Goal: Check status: Check status

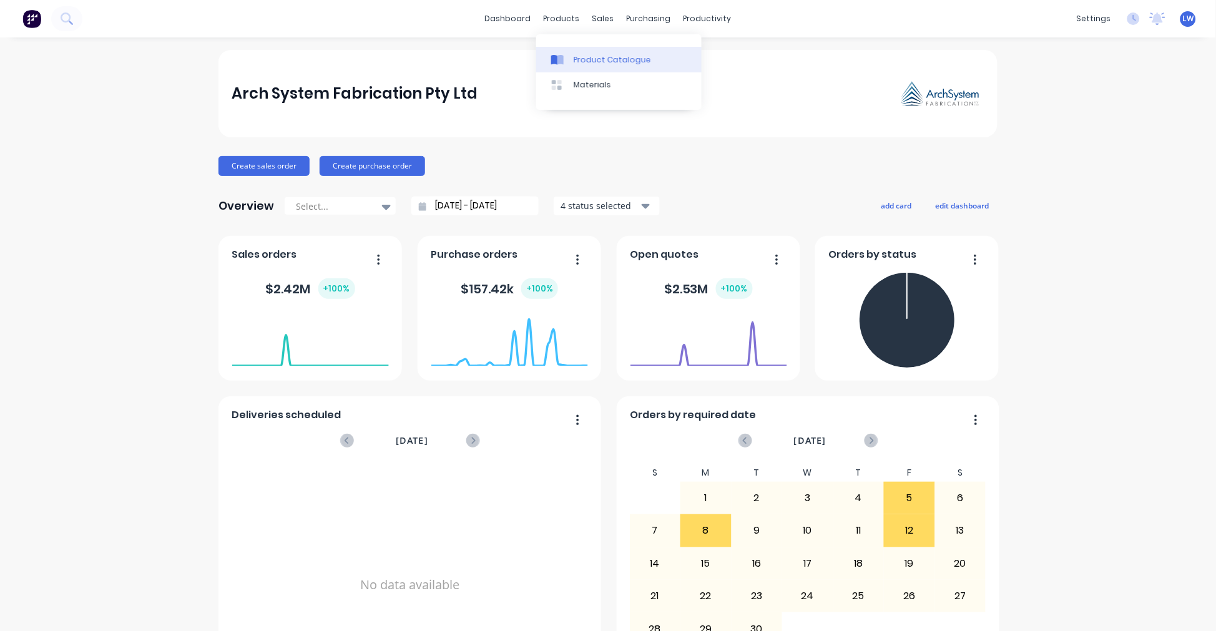
click at [576, 65] on div "Product Catalogue" at bounding box center [612, 59] width 77 height 11
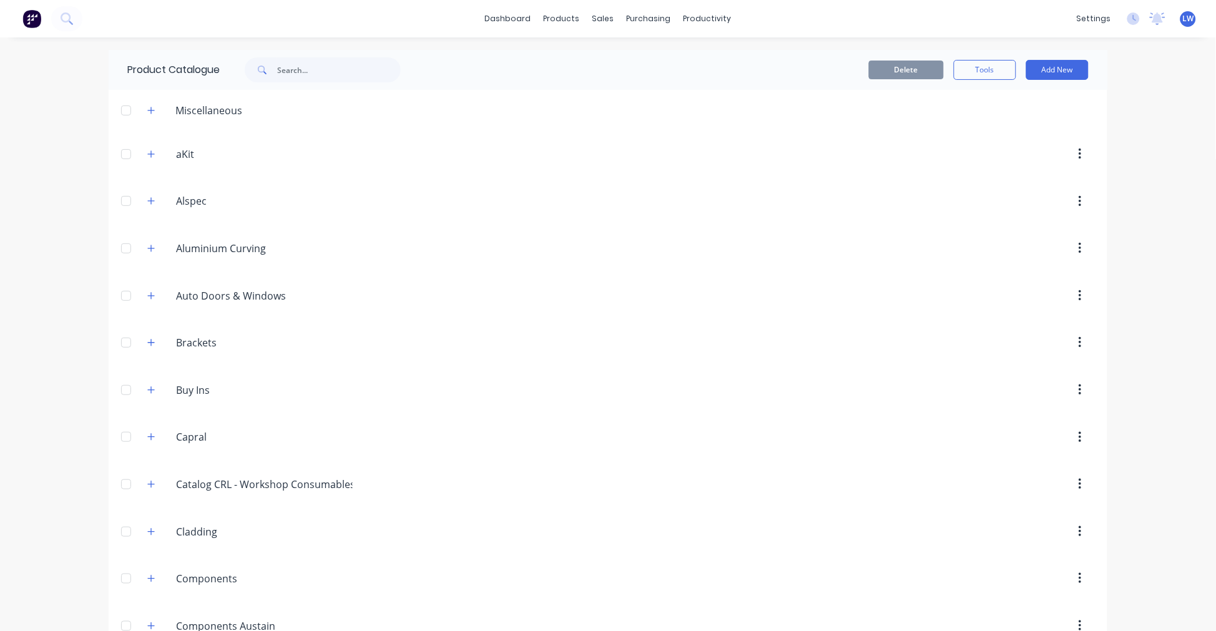
click at [272, 69] on span at bounding box center [261, 69] width 32 height 25
click at [285, 72] on input "text" at bounding box center [339, 69] width 124 height 25
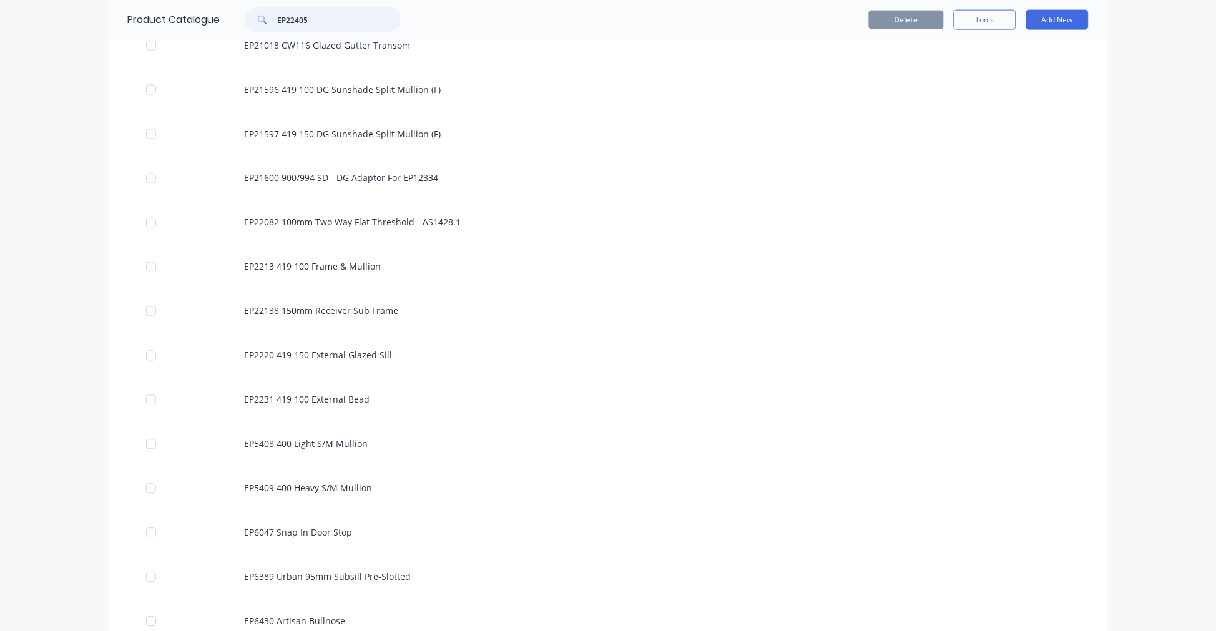
scroll to position [3330, 0]
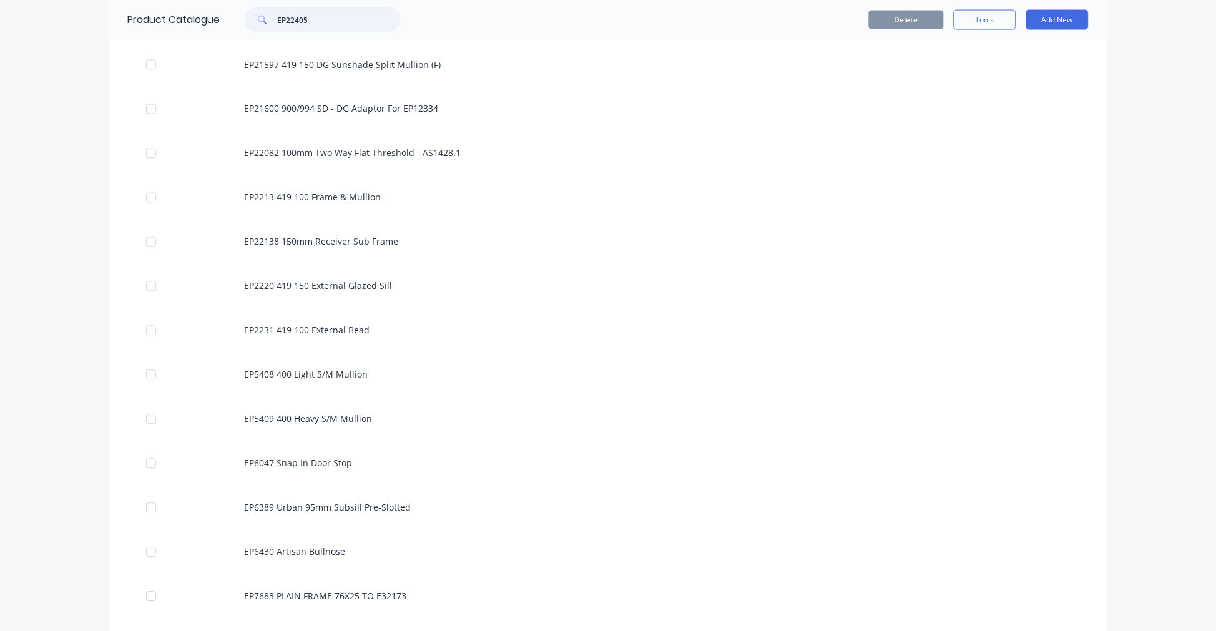
drag, startPoint x: 327, startPoint y: 21, endPoint x: 245, endPoint y: 19, distance: 81.8
click at [245, 19] on div "EP22405" at bounding box center [323, 19] width 156 height 25
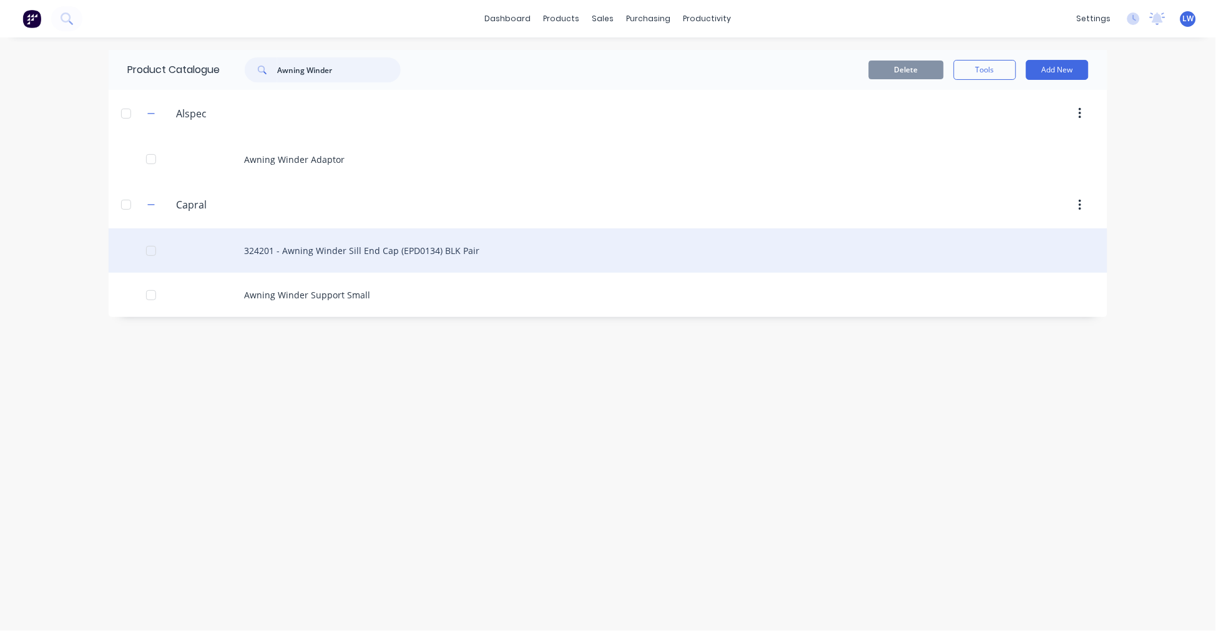
type input "Awning Winder"
click at [311, 255] on div "324201 - Awning Winder Sill End Cap (EPD0134) BLK Pair" at bounding box center [608, 251] width 999 height 44
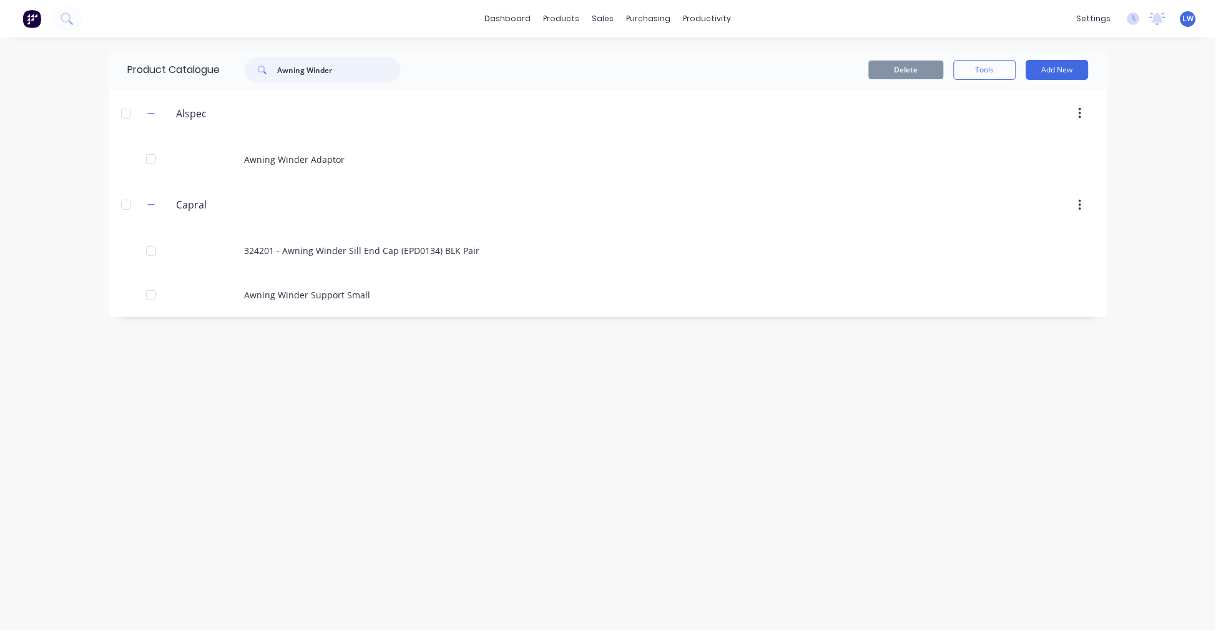
drag, startPoint x: 344, startPoint y: 71, endPoint x: 252, endPoint y: 70, distance: 92.4
click at [252, 70] on div "Awning Winder" at bounding box center [323, 69] width 156 height 25
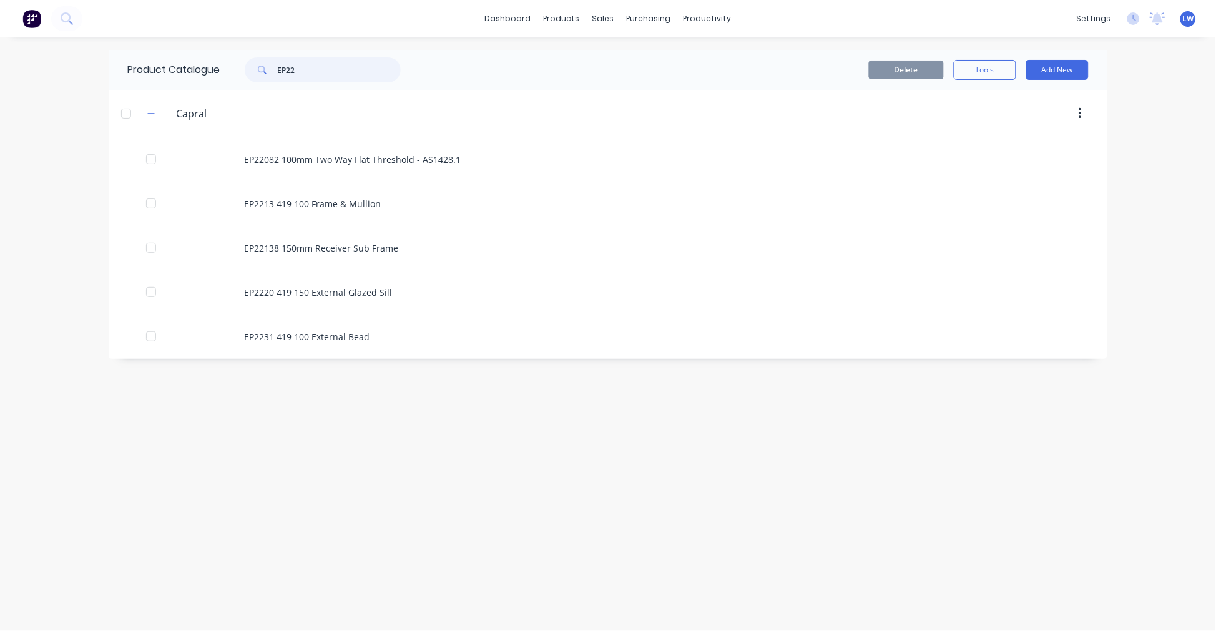
type input "EP22"
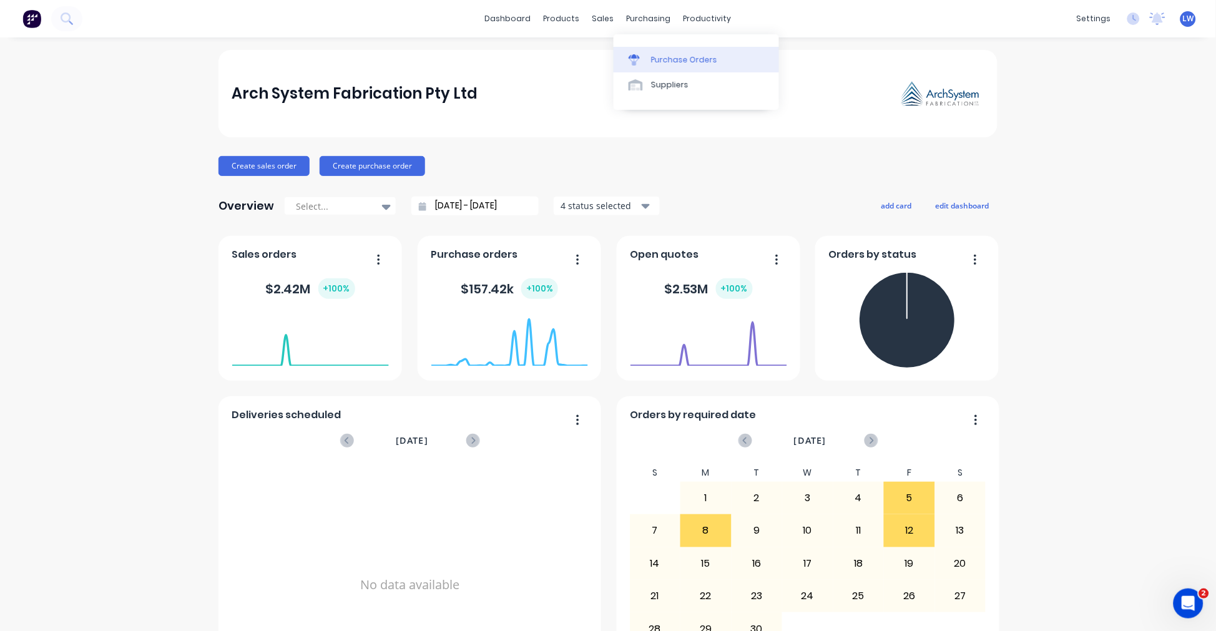
click at [677, 64] on div "Purchase Orders" at bounding box center [684, 59] width 66 height 11
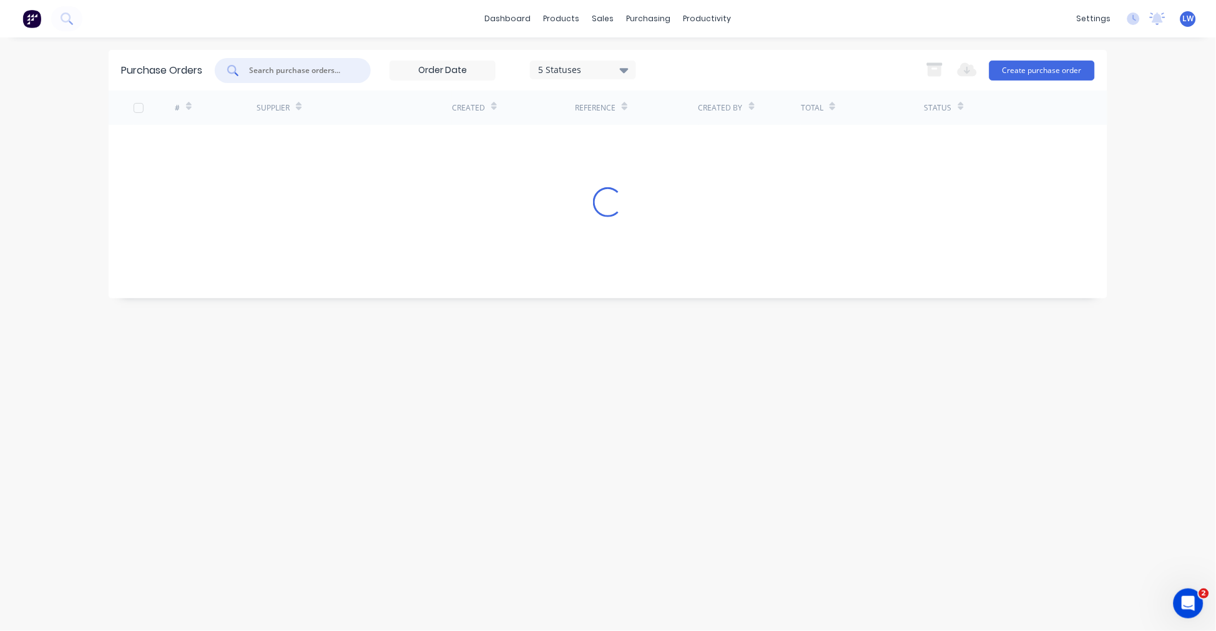
click at [325, 73] on input "text" at bounding box center [300, 70] width 104 height 12
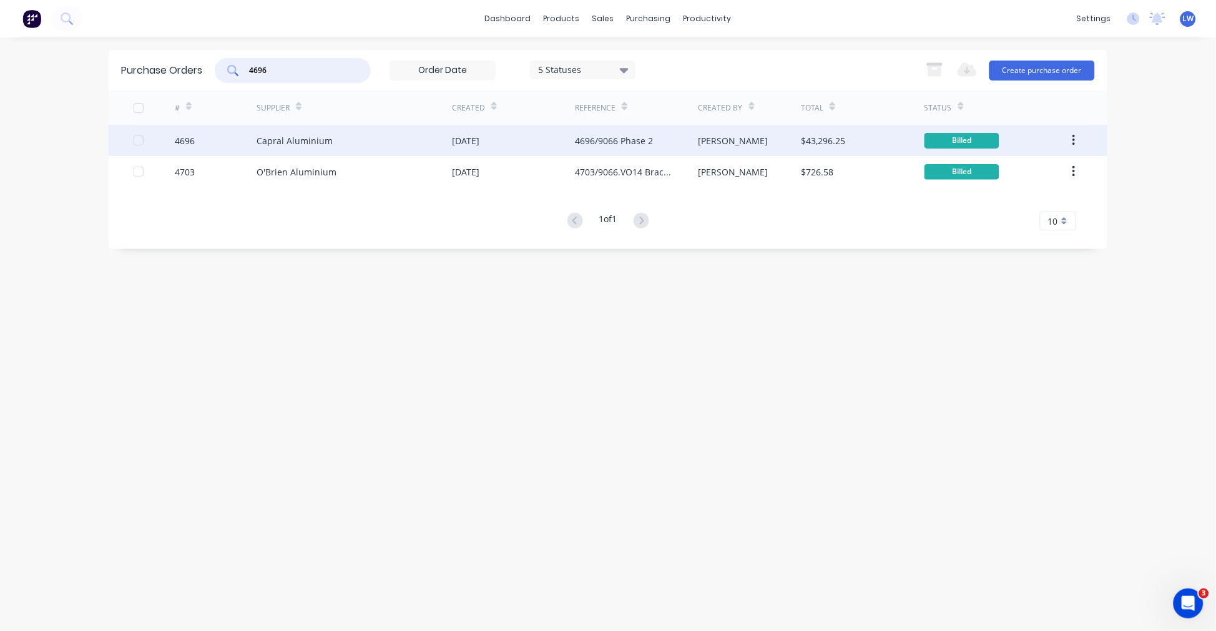
type input "4696"
click at [257, 144] on div "Capral Aluminium" at bounding box center [295, 140] width 76 height 13
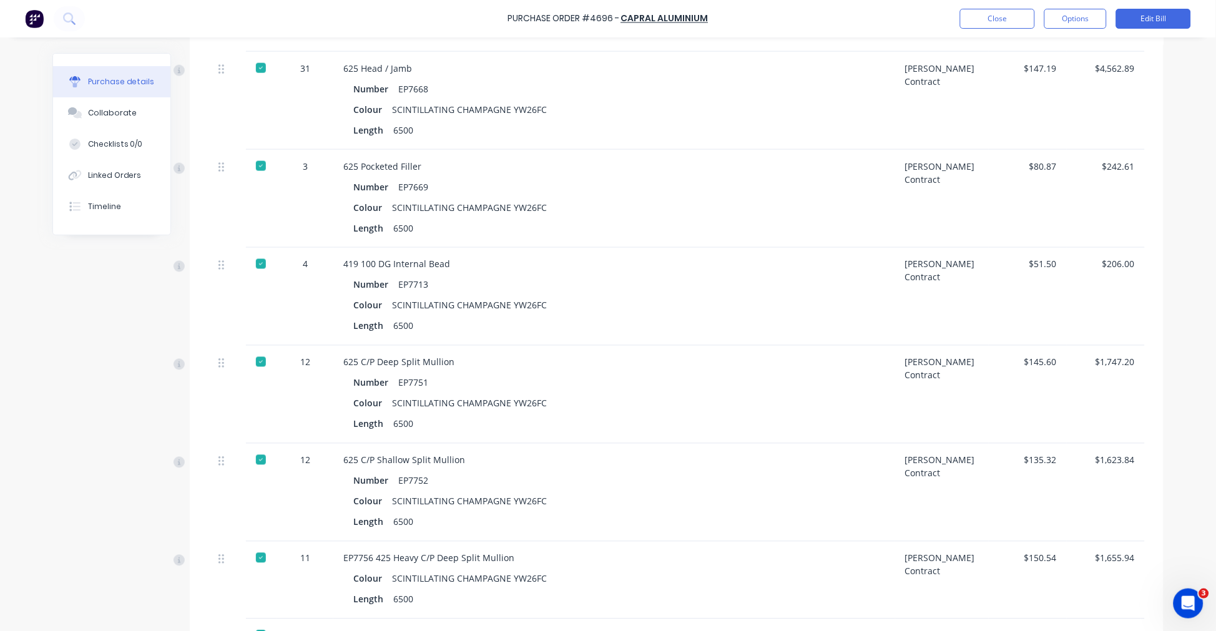
scroll to position [4300, 0]
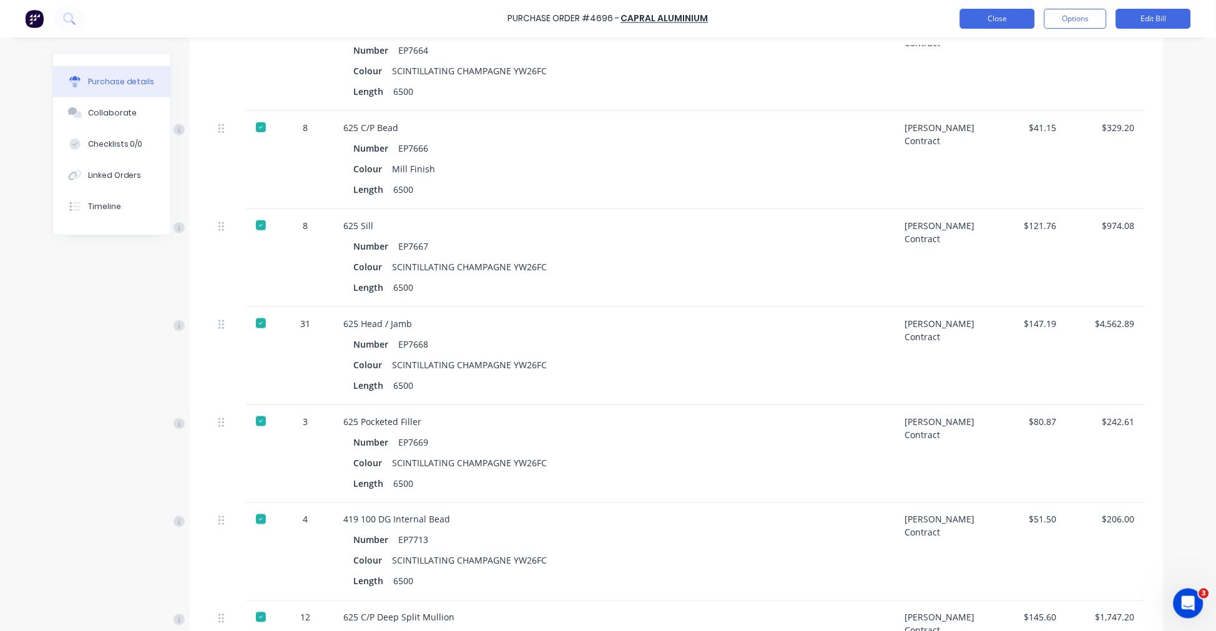
click at [1031, 21] on button "Close" at bounding box center [997, 19] width 75 height 20
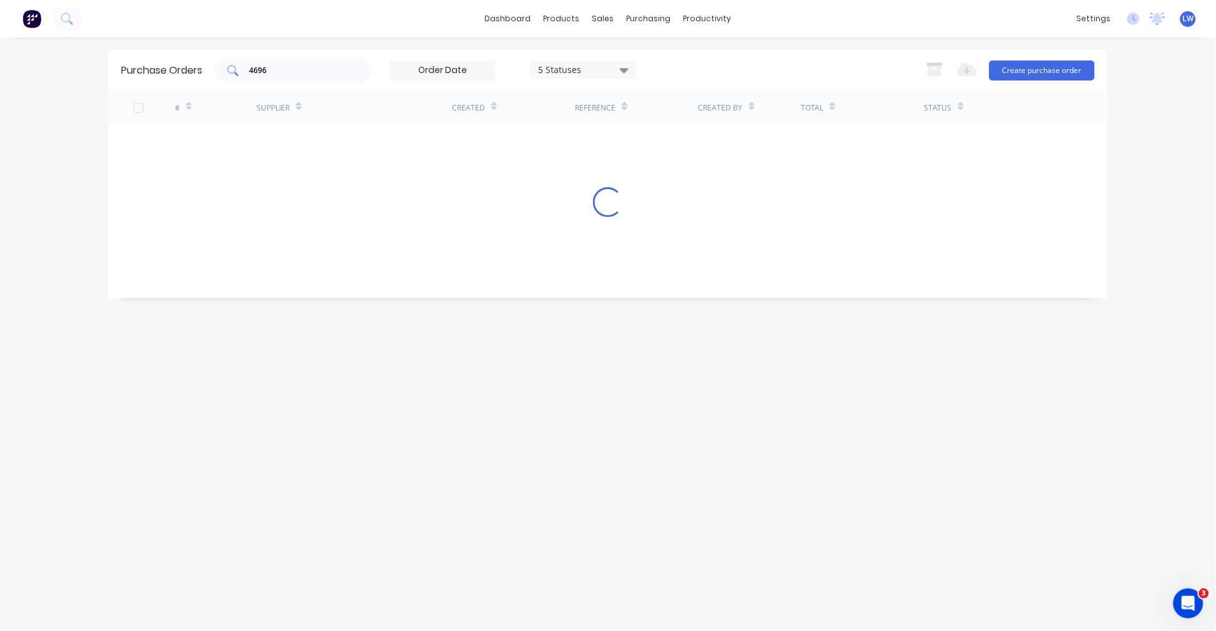
click at [298, 74] on input "4696" at bounding box center [300, 70] width 104 height 12
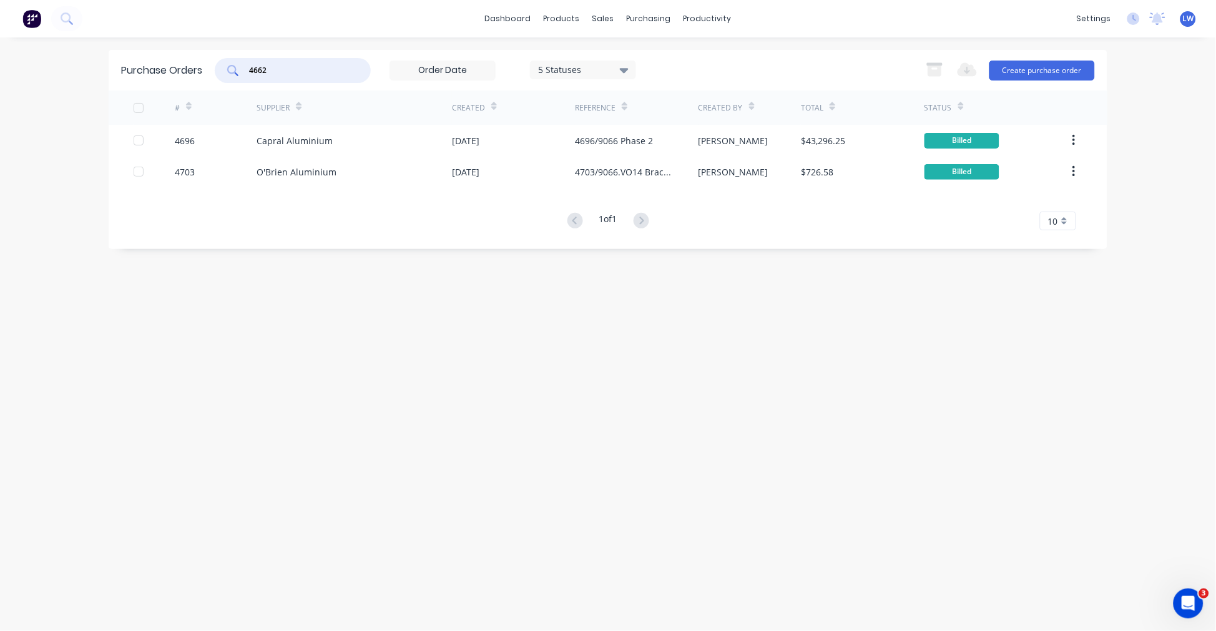
type input "4662"
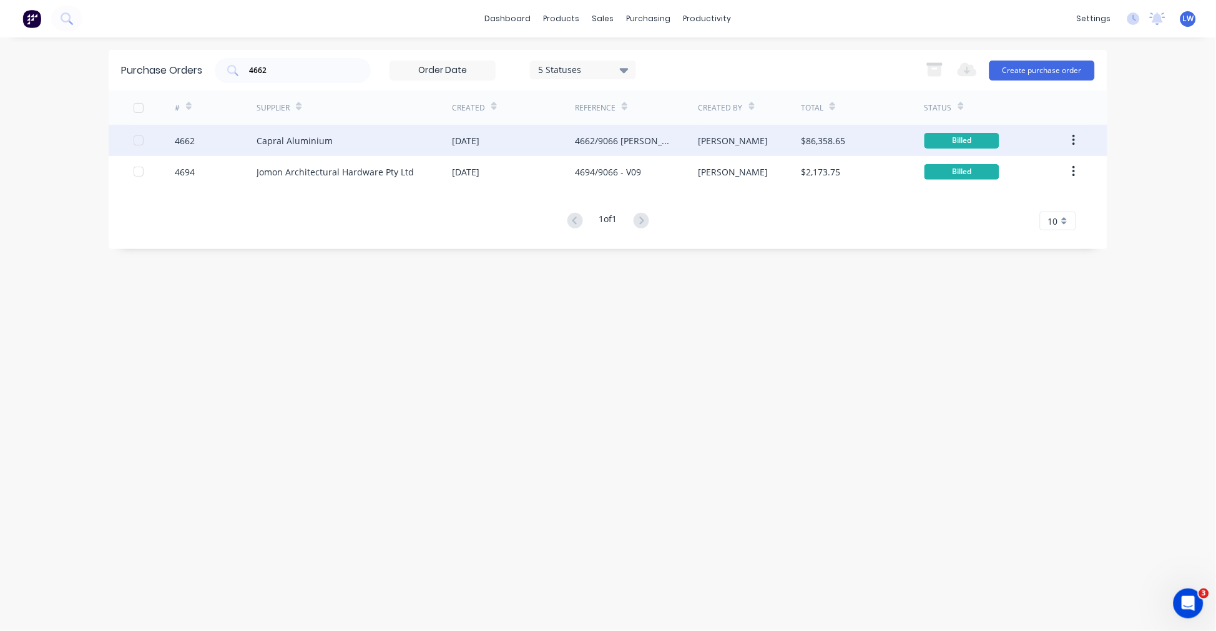
click at [277, 150] on div "Capral Aluminium" at bounding box center [354, 140] width 195 height 31
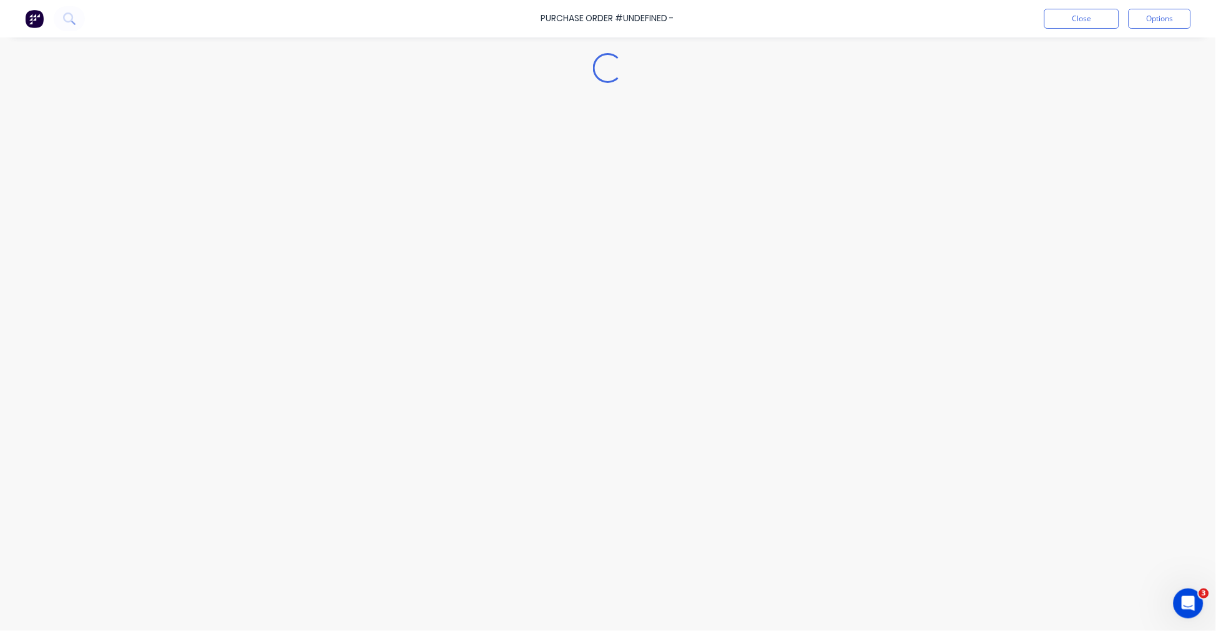
type textarea "x"
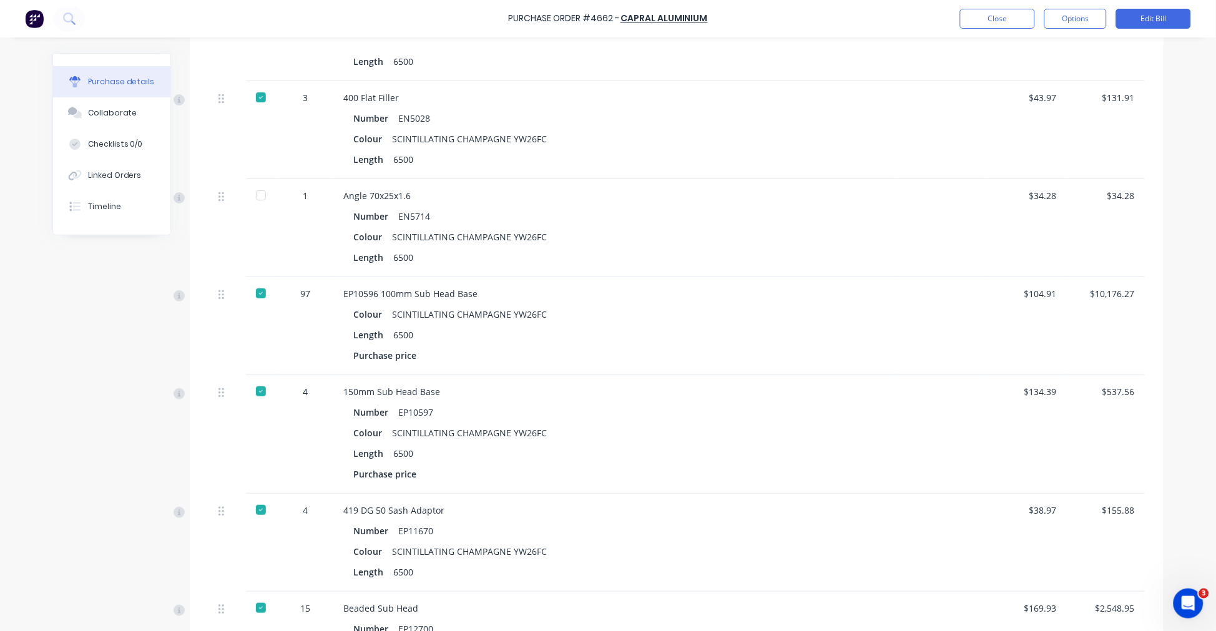
scroll to position [1249, 0]
click at [984, 12] on button "Close" at bounding box center [997, 19] width 75 height 20
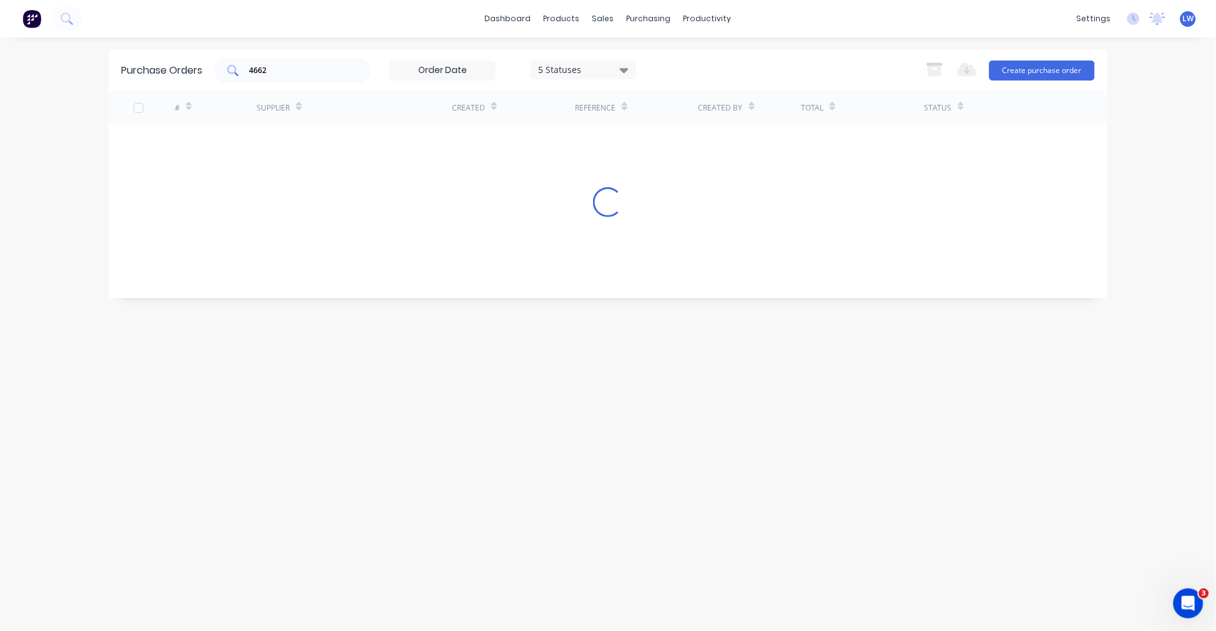
click at [298, 70] on input "4662" at bounding box center [300, 70] width 104 height 12
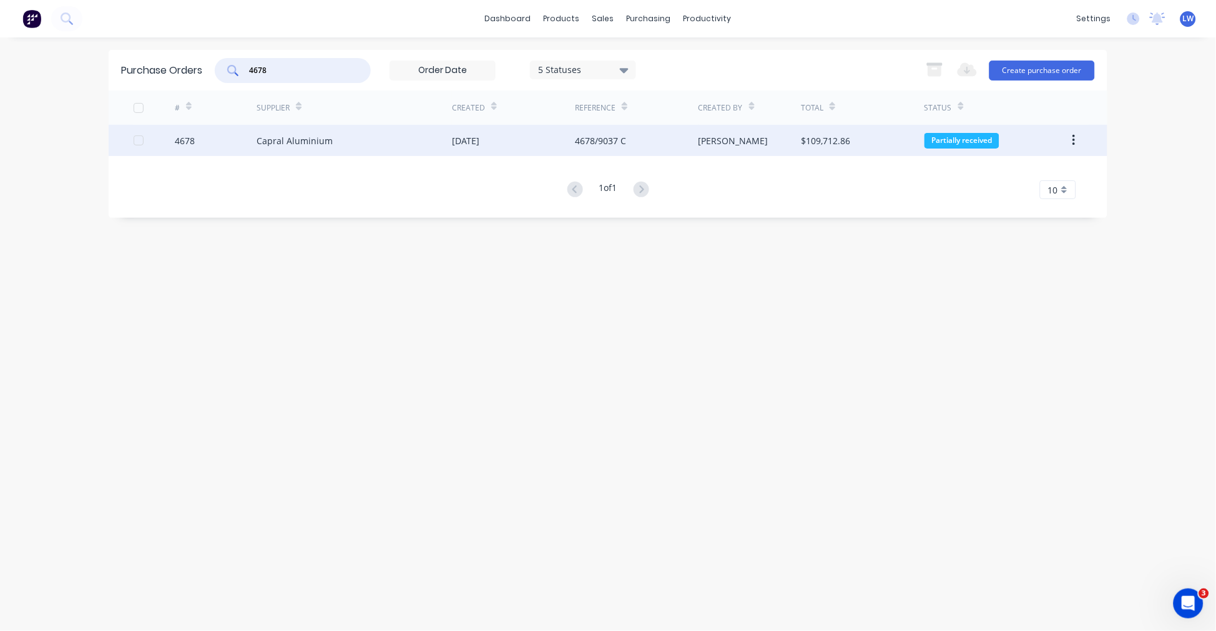
type input "4678"
click at [289, 144] on div "Capral Aluminium" at bounding box center [295, 140] width 76 height 13
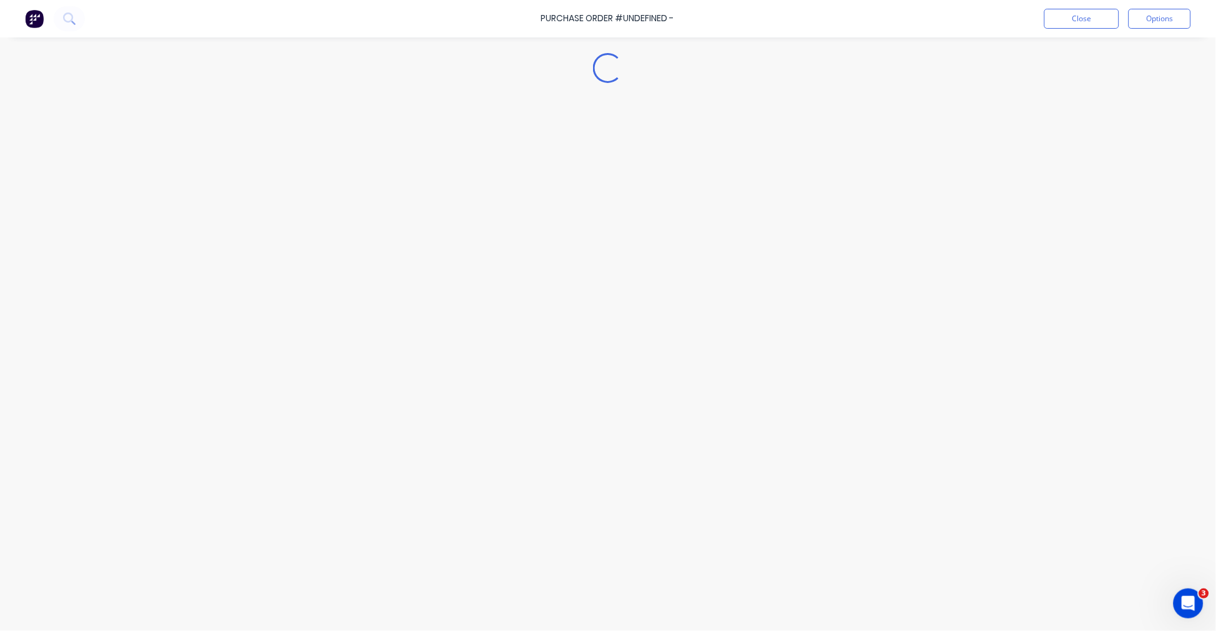
type textarea "x"
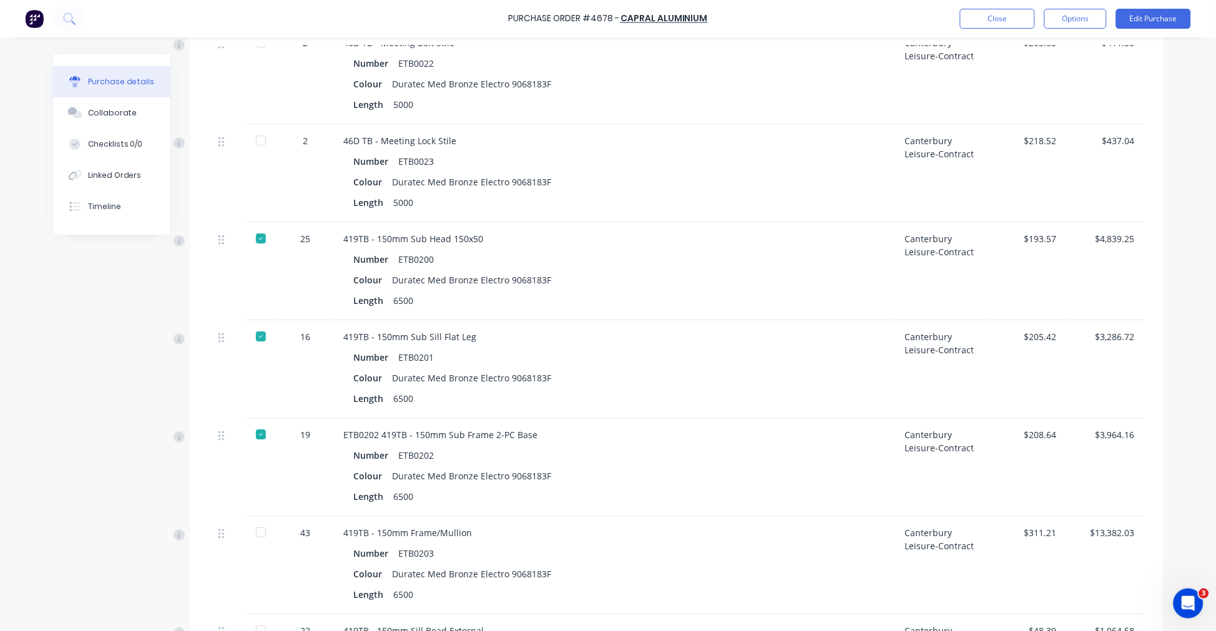
scroll to position [2427, 0]
